Goal: Download file/media

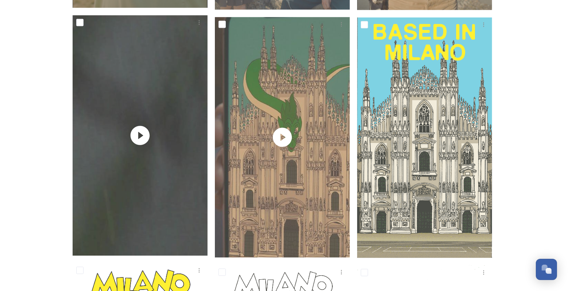
scroll to position [854, 0]
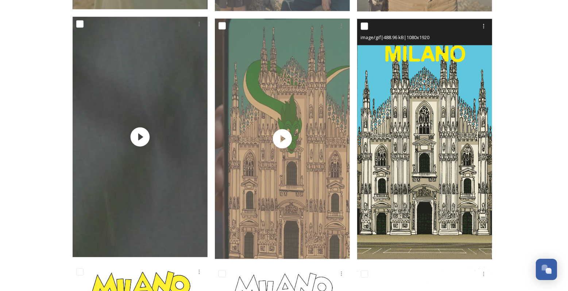
click at [406, 117] on img at bounding box center [424, 139] width 135 height 240
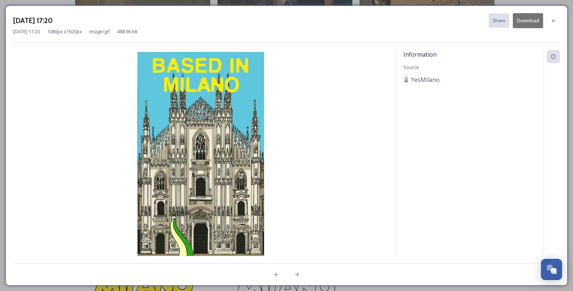
click at [527, 21] on button "Download" at bounding box center [528, 20] width 30 height 15
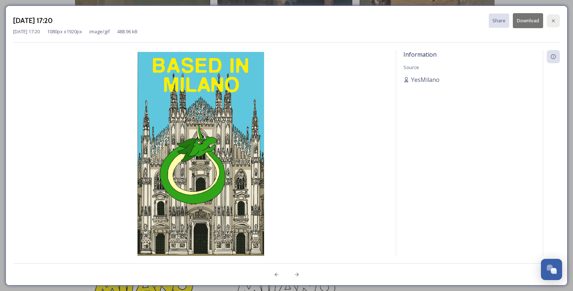
click at [554, 19] on icon at bounding box center [554, 21] width 6 height 6
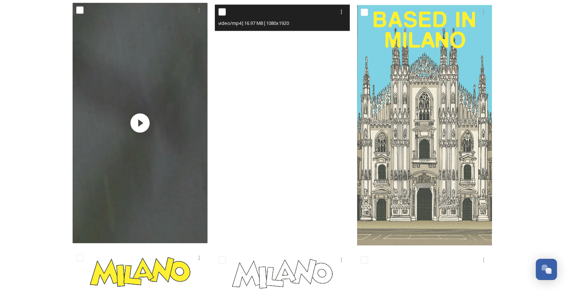
scroll to position [867, 0]
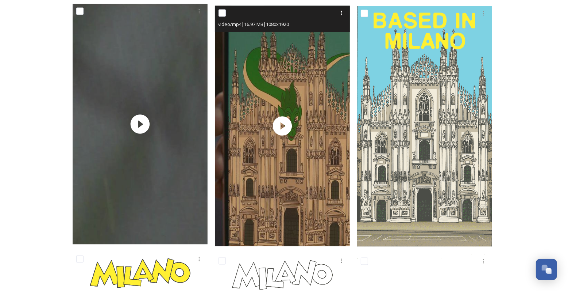
click at [223, 11] on input "checkbox" at bounding box center [222, 12] width 7 height 7
checkbox input "true"
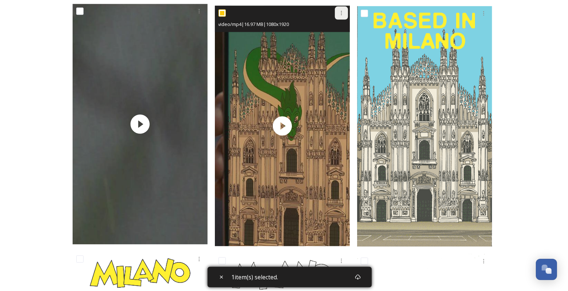
click at [345, 12] on div at bounding box center [341, 13] width 13 height 13
click at [341, 42] on span "Download" at bounding box center [333, 43] width 22 height 7
